Goal: Task Accomplishment & Management: Manage account settings

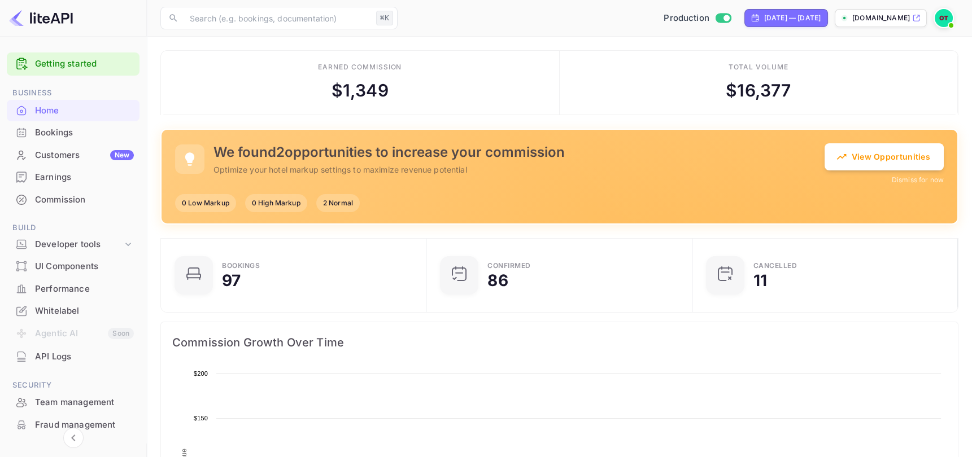
scroll to position [183, 259]
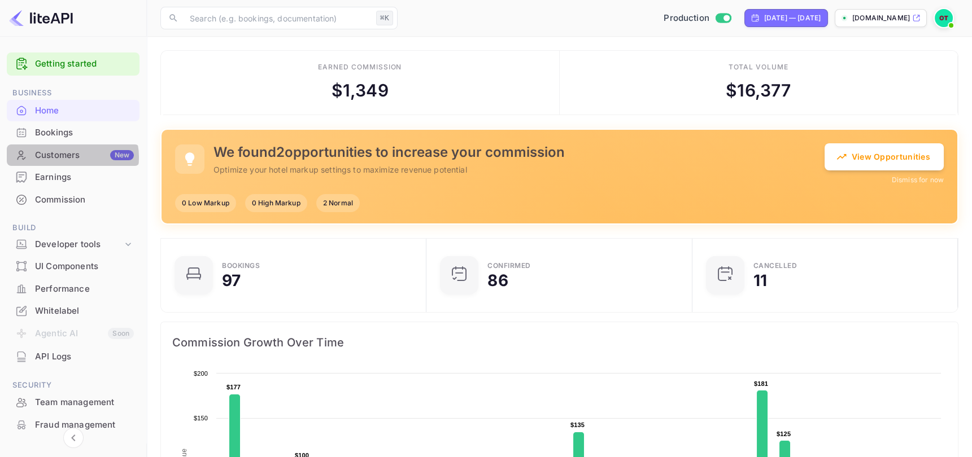
click at [72, 157] on div "Customers New" at bounding box center [84, 155] width 99 height 13
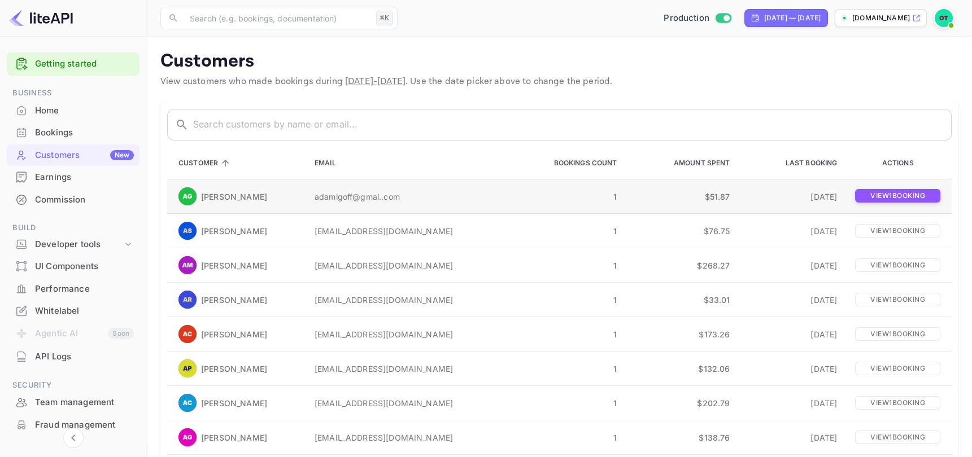
click at [899, 200] on p "View 1 booking" at bounding box center [897, 196] width 85 height 14
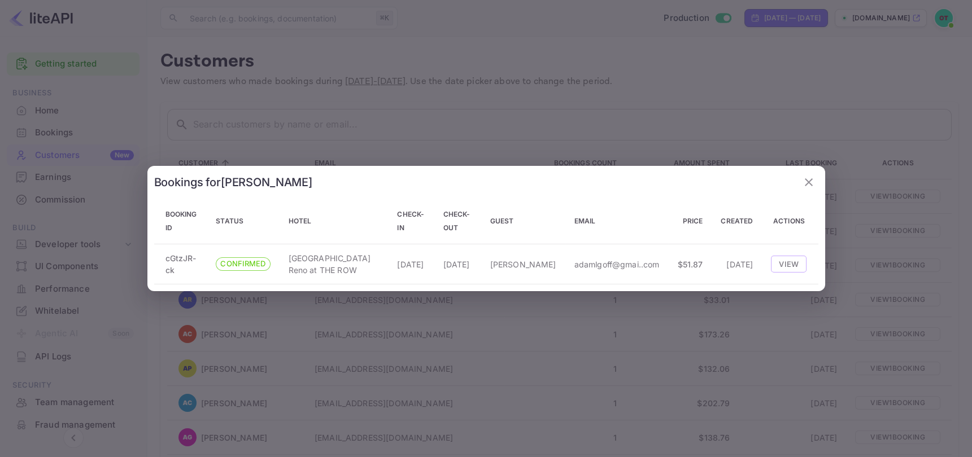
click at [808, 181] on icon "button" at bounding box center [809, 183] width 14 height 14
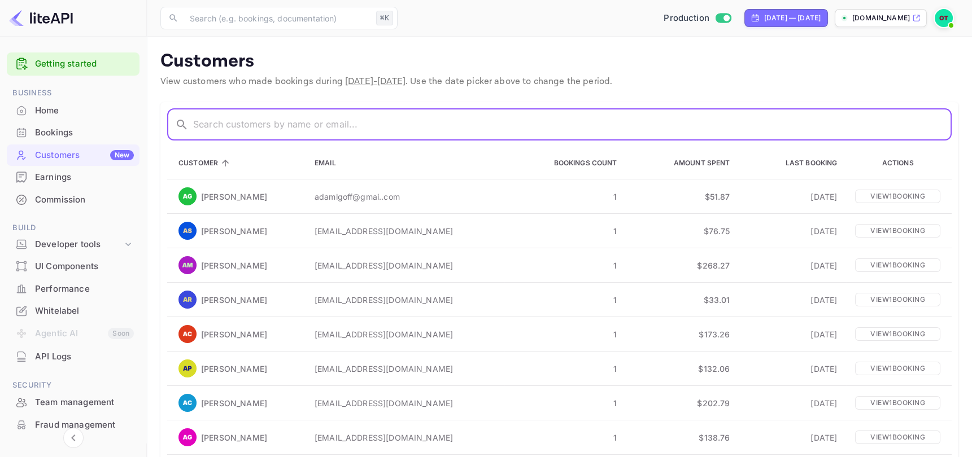
click at [711, 128] on input "text" at bounding box center [572, 125] width 758 height 32
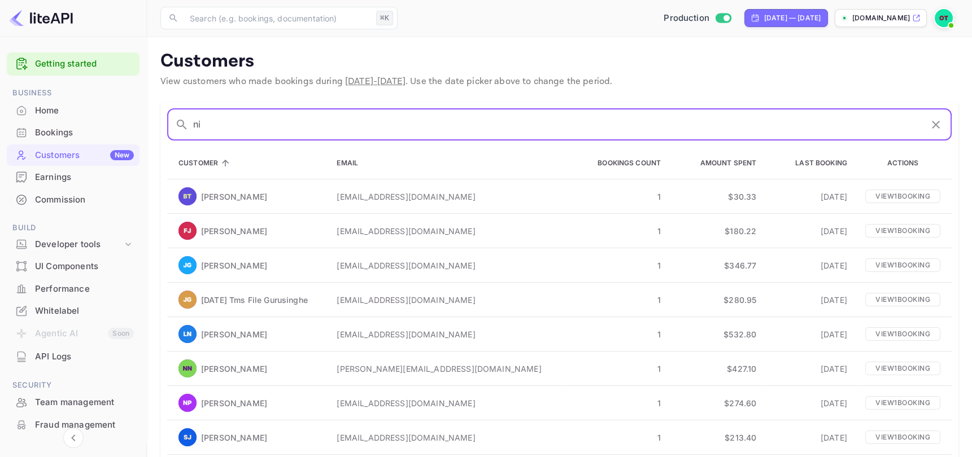
type input "n"
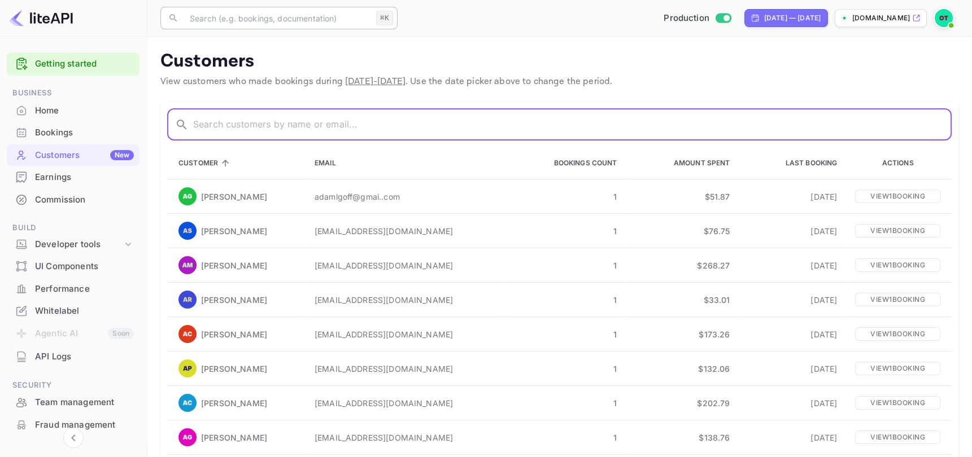
click at [318, 20] on input "text" at bounding box center [277, 18] width 189 height 23
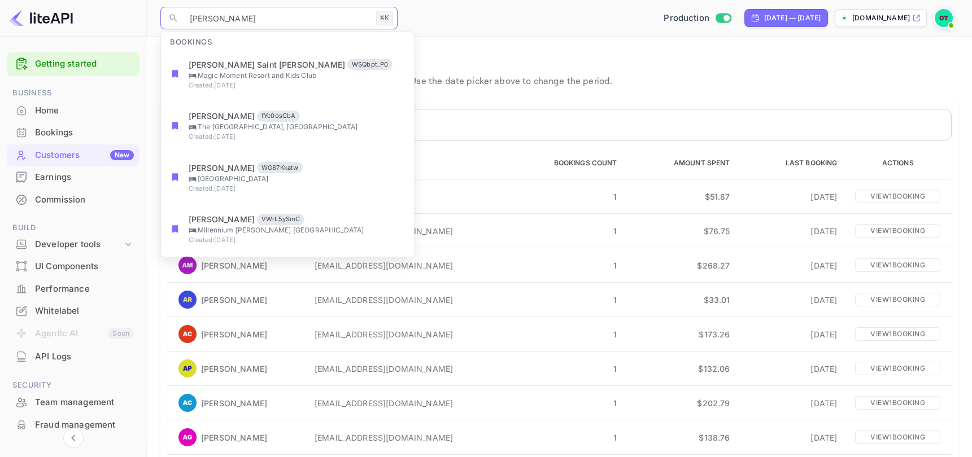
type input "[PERSON_NAME]"
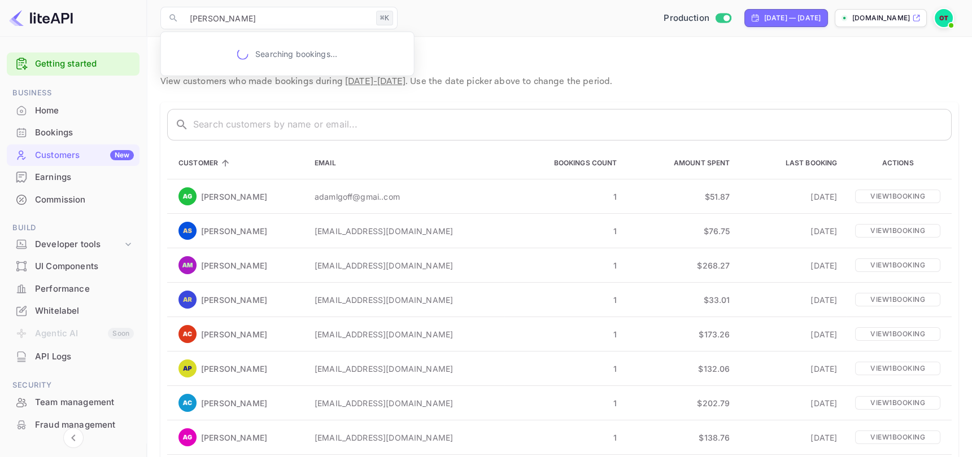
click at [721, 72] on p "Customers" at bounding box center [559, 61] width 798 height 23
click at [846, 82] on p "View customers who made bookings during [DATE] - [DATE] . Use the date picker a…" at bounding box center [559, 82] width 798 height 14
click at [751, 86] on p "View customers who made bookings during [DATE] - [DATE] . Use the date picker a…" at bounding box center [559, 82] width 798 height 14
click at [785, 86] on p "View customers who made bookings during [DATE] - [DATE] . Use the date picker a…" at bounding box center [559, 82] width 798 height 14
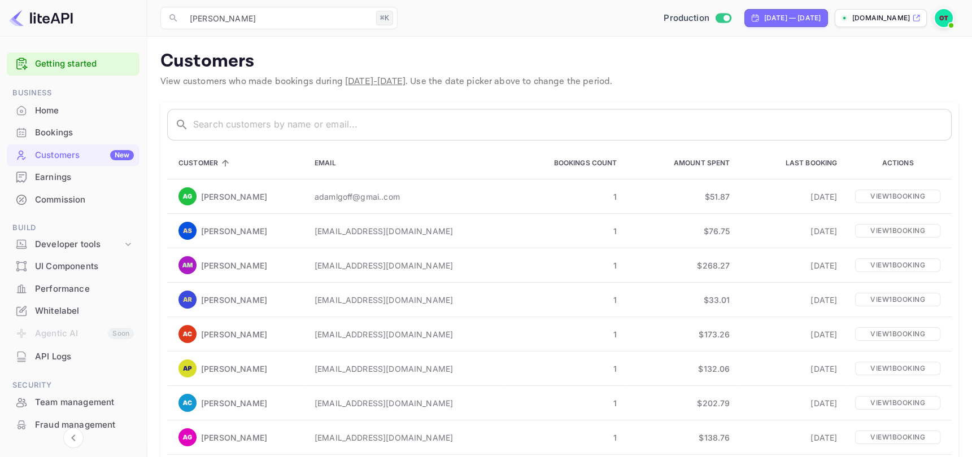
click at [824, 81] on p "View customers who made bookings during [DATE] - [DATE] . Use the date picker a…" at bounding box center [559, 82] width 798 height 14
click at [857, 75] on p "View customers who made bookings during [DATE] - [DATE] . Use the date picker a…" at bounding box center [559, 82] width 798 height 14
click at [87, 183] on div "Earnings" at bounding box center [84, 177] width 99 height 13
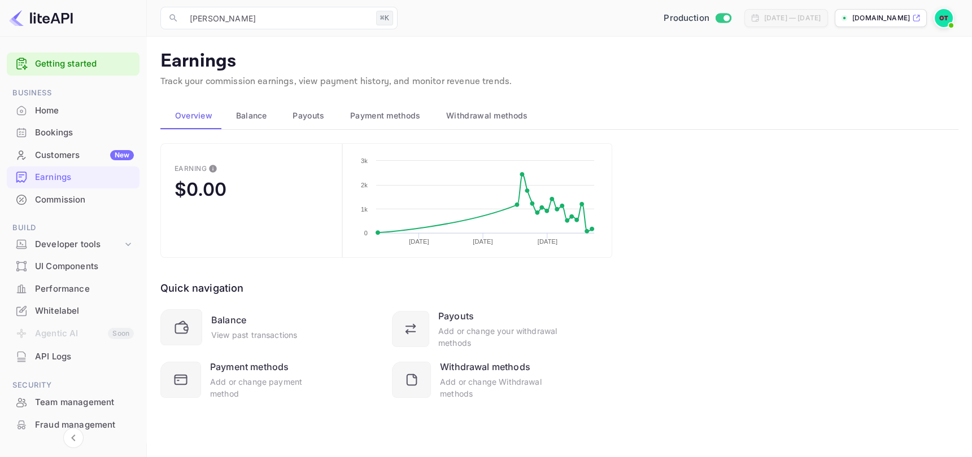
click at [259, 118] on span "Balance" at bounding box center [251, 116] width 31 height 14
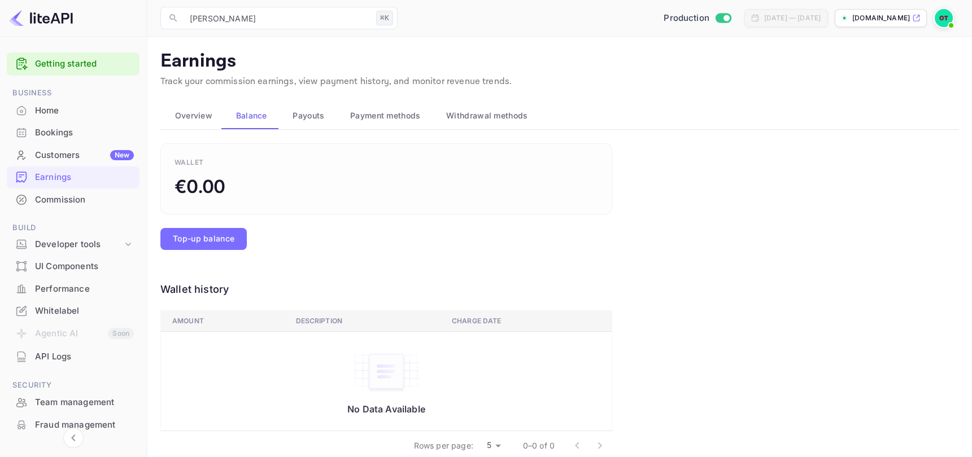
click at [303, 116] on span "Payouts" at bounding box center [308, 116] width 32 height 14
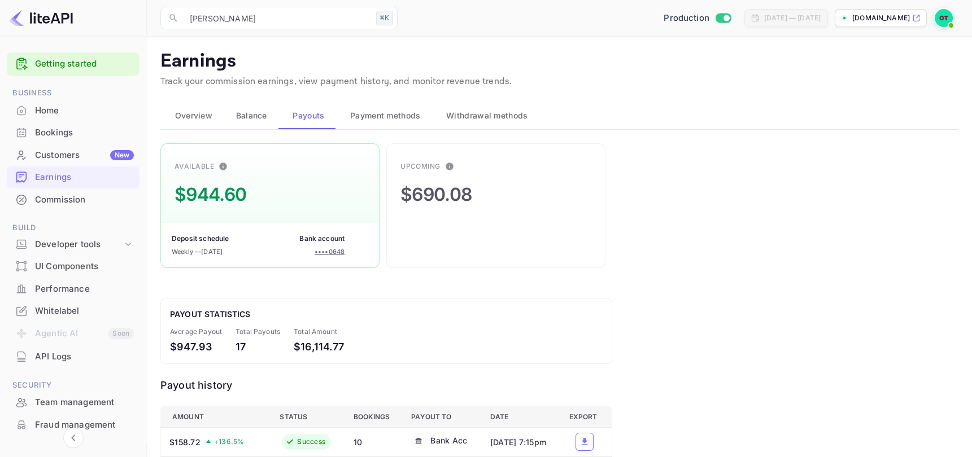
click at [946, 26] on span at bounding box center [950, 25] width 11 height 11
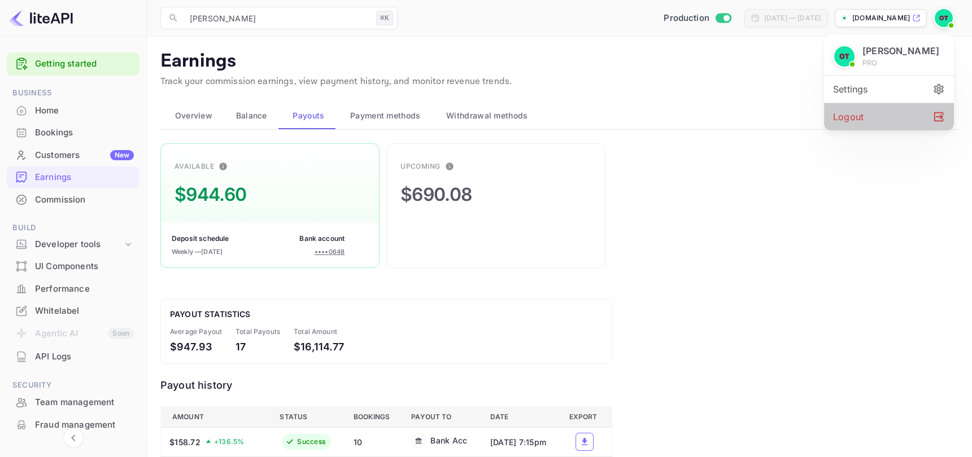
click at [899, 120] on div "Logout" at bounding box center [889, 116] width 130 height 27
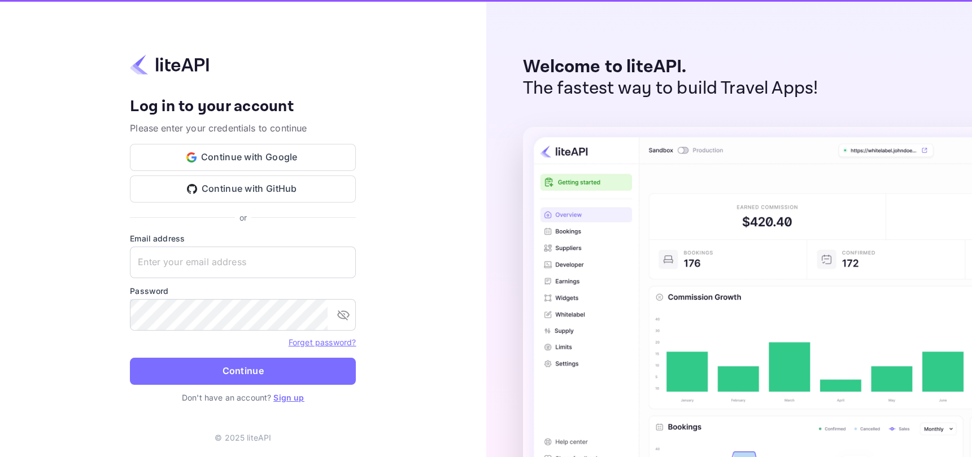
type input "[EMAIL_ADDRESS][DOMAIN_NAME]"
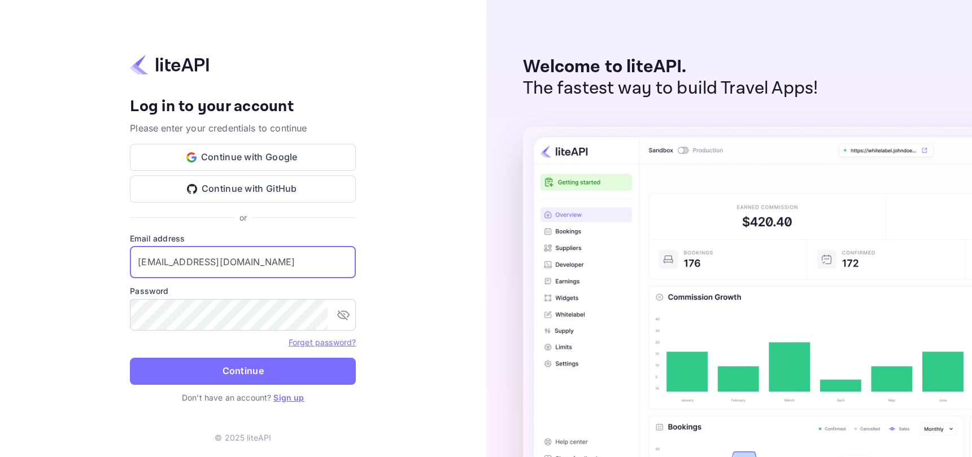
click at [319, 268] on input "[EMAIL_ADDRESS][DOMAIN_NAME]" at bounding box center [243, 263] width 226 height 32
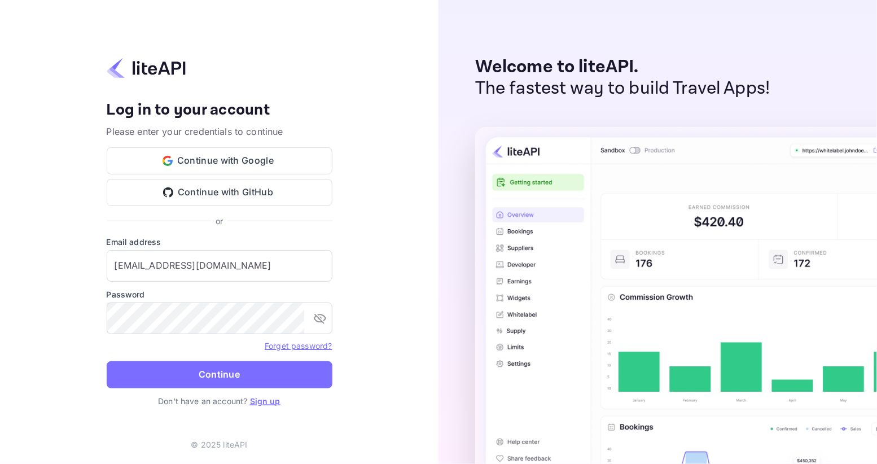
click at [424, 219] on div "Your account has been created successfully, a confirmation link has been sent t…" at bounding box center [219, 232] width 439 height 464
click at [401, 124] on div "Your account has been created successfully, a confirmation link has been sent t…" at bounding box center [219, 232] width 439 height 464
